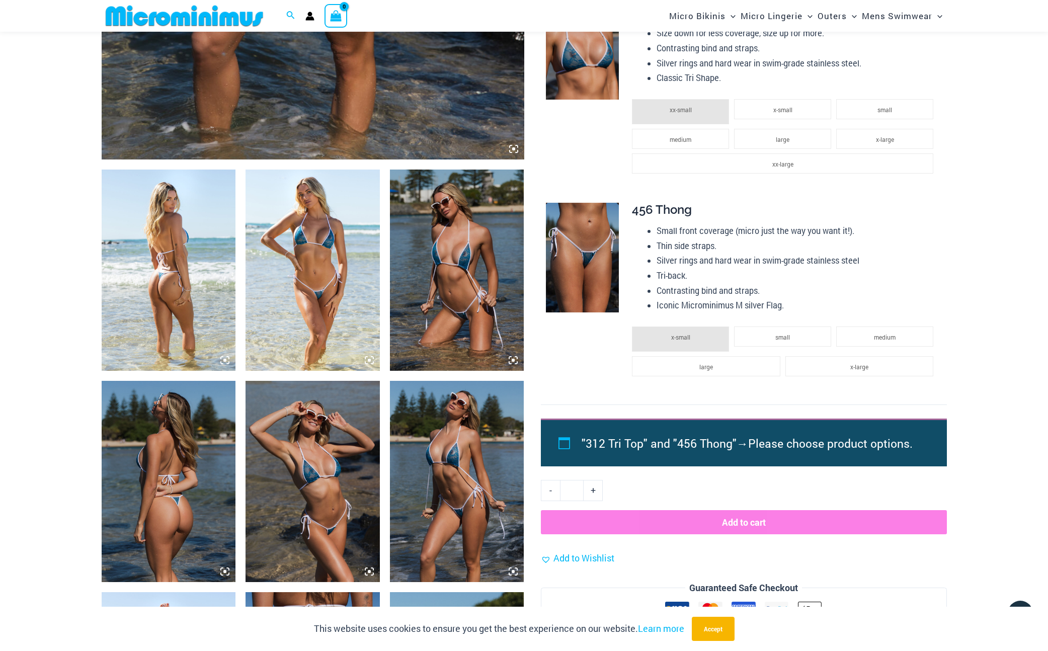
scroll to position [574, 0]
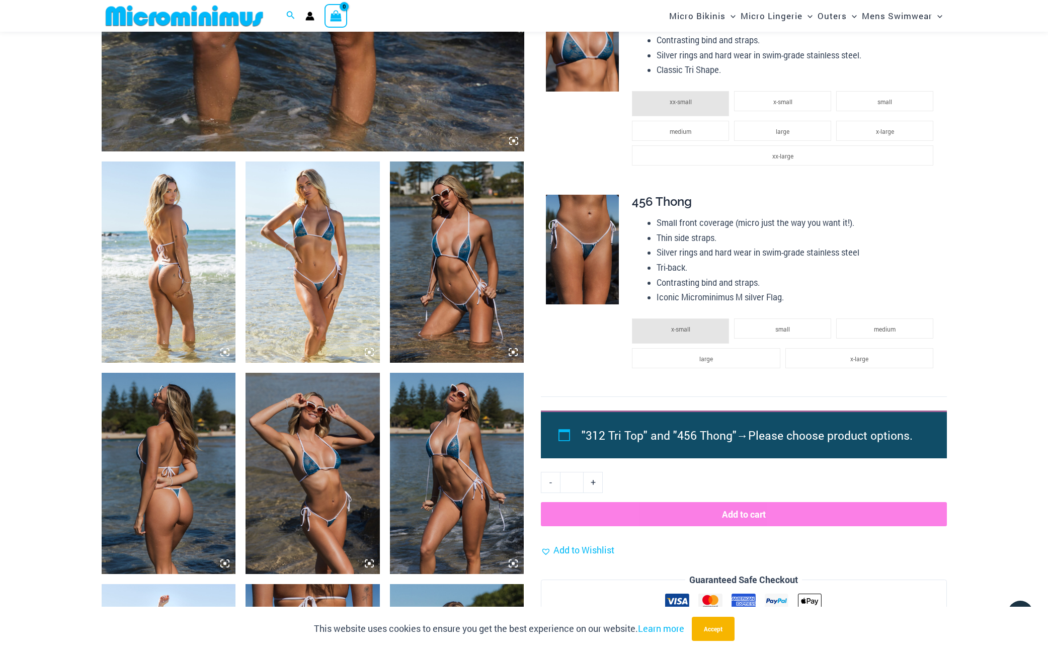
click at [312, 260] on img at bounding box center [312, 261] width 134 height 201
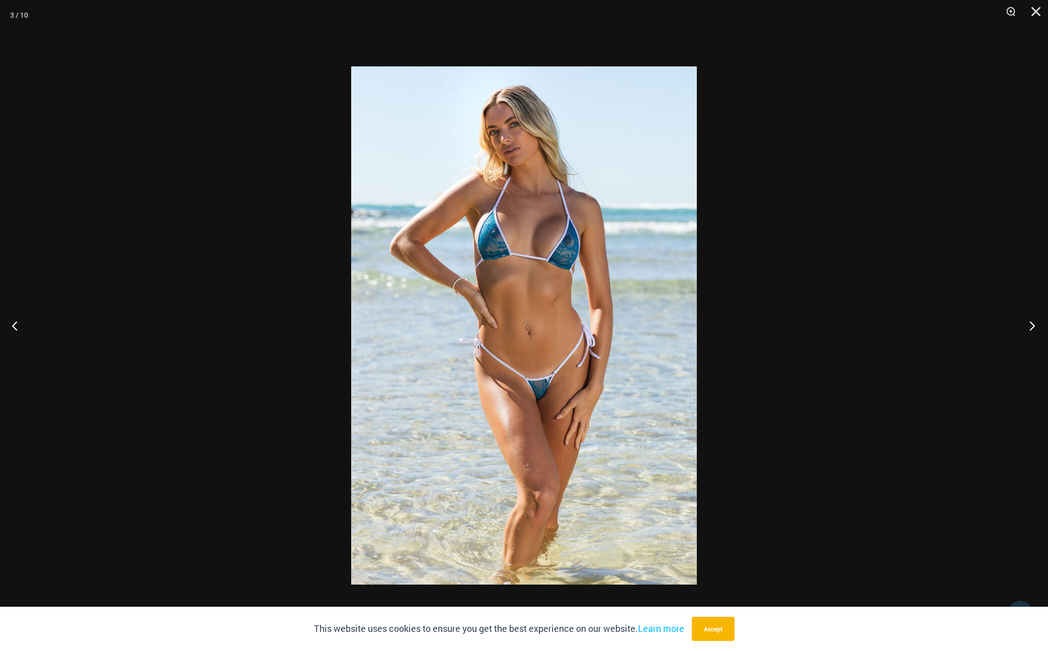
click at [1031, 328] on button "Next" at bounding box center [1029, 325] width 38 height 50
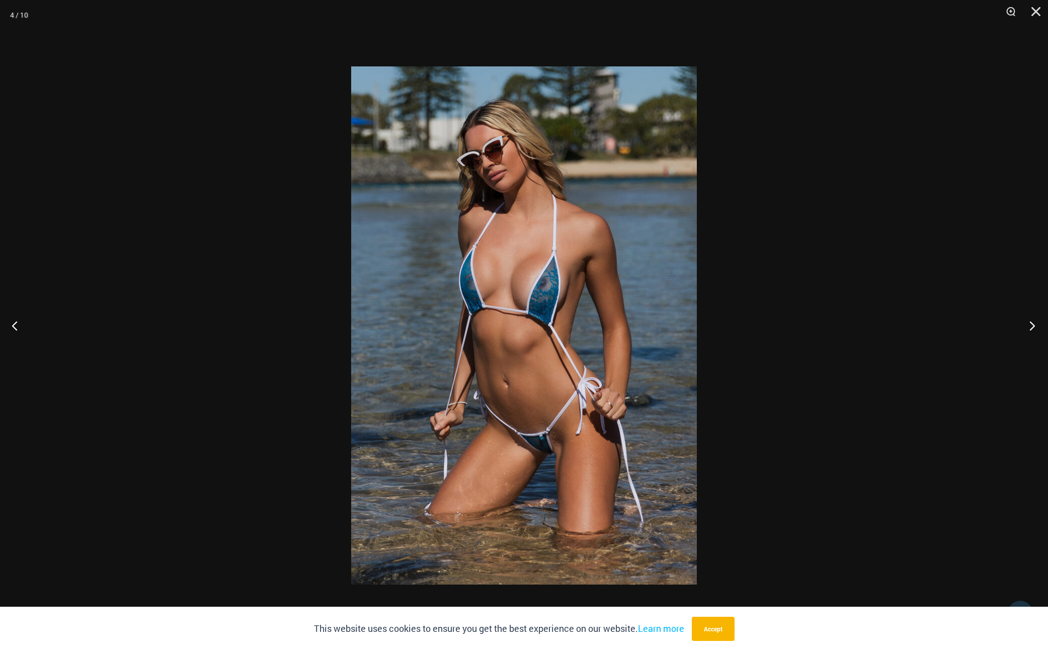
click at [1031, 328] on button "Next" at bounding box center [1029, 325] width 38 height 50
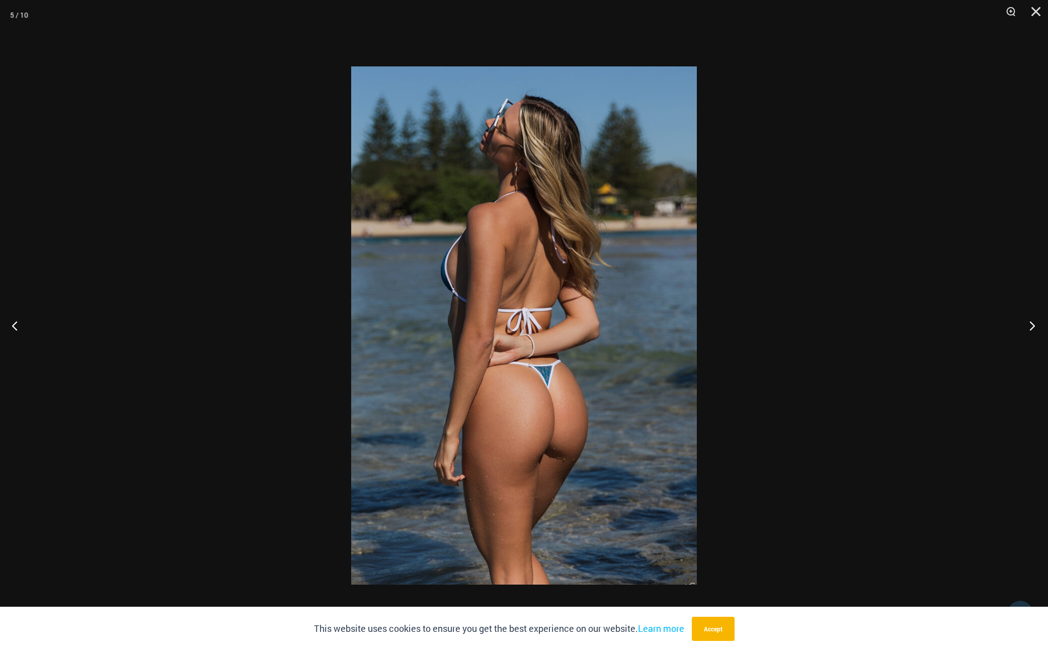
click at [1031, 328] on button "Next" at bounding box center [1029, 325] width 38 height 50
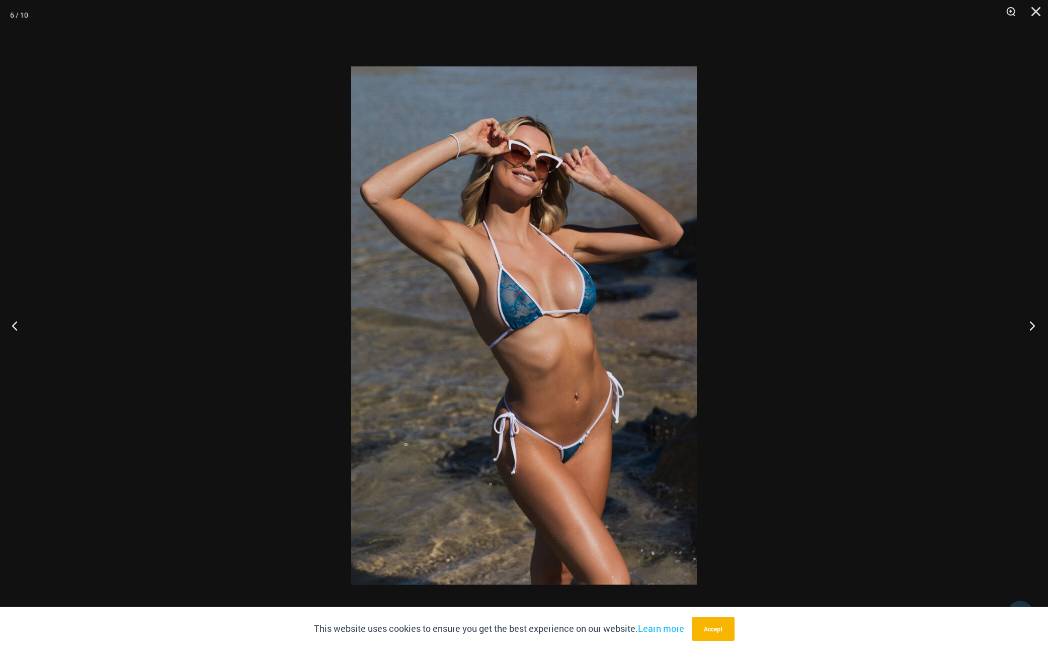
click at [1031, 328] on button "Next" at bounding box center [1029, 325] width 38 height 50
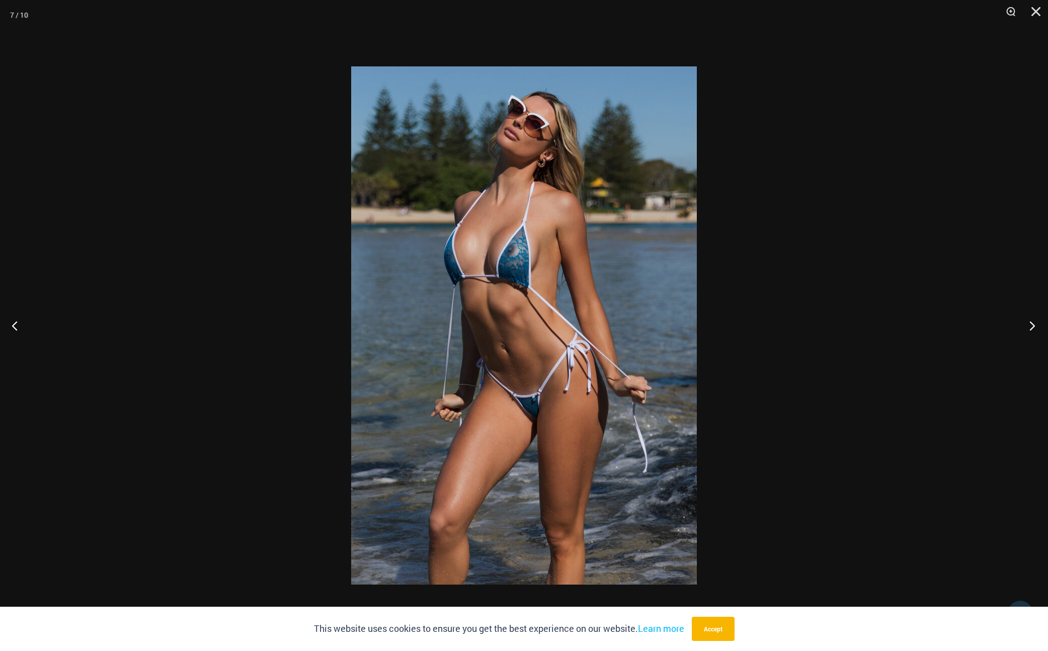
click at [1031, 328] on button "Next" at bounding box center [1029, 325] width 38 height 50
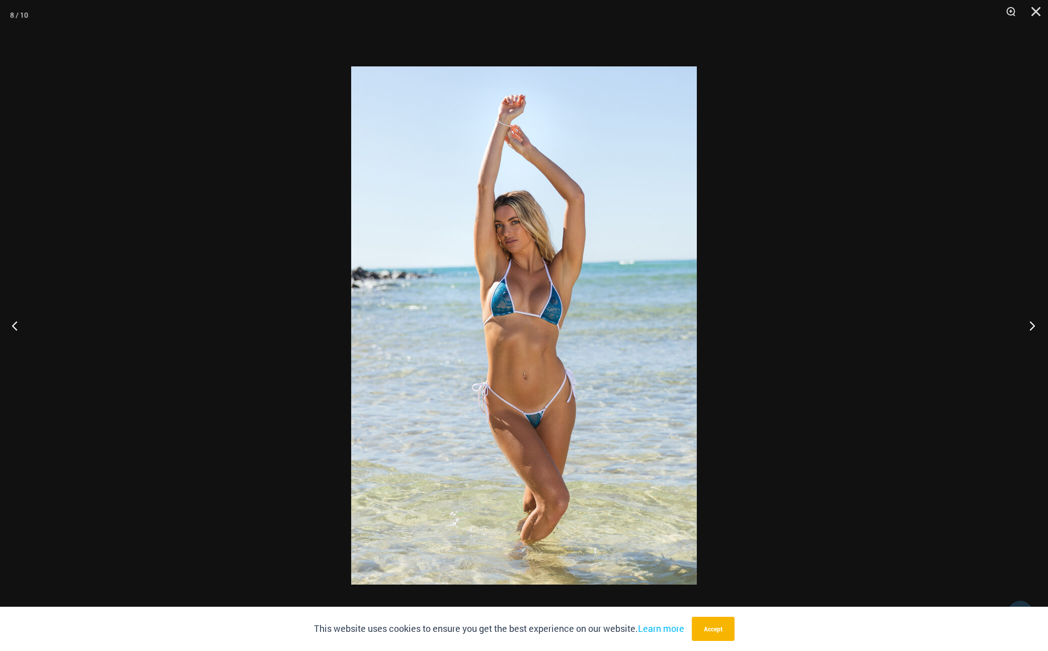
click at [1031, 328] on button "Next" at bounding box center [1029, 325] width 38 height 50
